Goal: Task Accomplishment & Management: Use online tool/utility

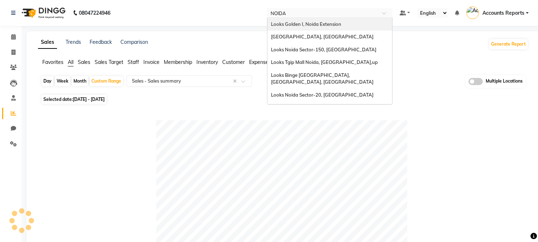
select select "full_report"
select select "csv"
click at [307, 9] on div "Select Location × Looks Prive Hlp Galleria, Mohali, Punjab NOIDA" at bounding box center [329, 13] width 125 height 10
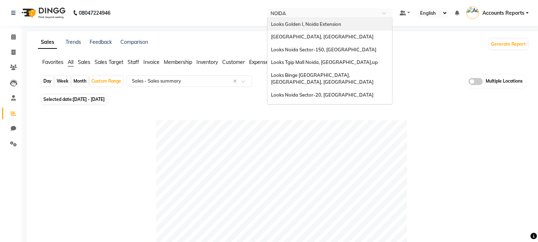
click at [303, 11] on input "NOIDA" at bounding box center [323, 13] width 104 height 7
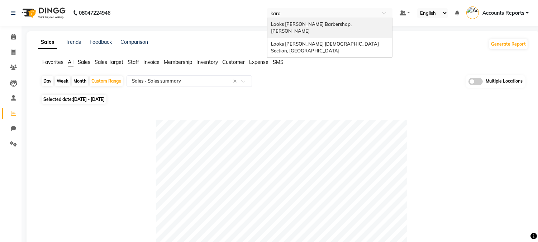
type input "karol"
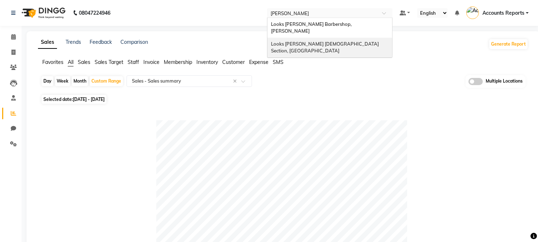
click at [313, 41] on span "Looks Karol Bagh Female Section, Delhi" at bounding box center [325, 47] width 109 height 13
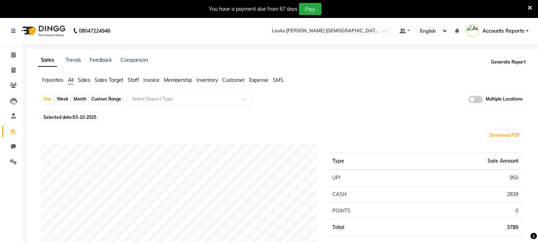
click at [501, 59] on button "Generate Report" at bounding box center [508, 62] width 38 height 10
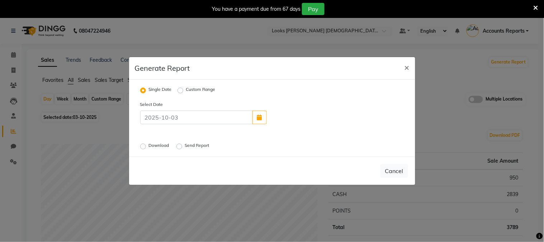
click at [164, 87] on label "Single Date" at bounding box center [160, 90] width 23 height 9
click at [147, 88] on input "Single Date" at bounding box center [144, 90] width 5 height 5
click at [159, 90] on label "Single Date" at bounding box center [160, 90] width 23 height 9
click at [147, 90] on input "Single Date" at bounding box center [144, 90] width 5 height 5
click at [256, 117] on button "button" at bounding box center [259, 117] width 14 height 14
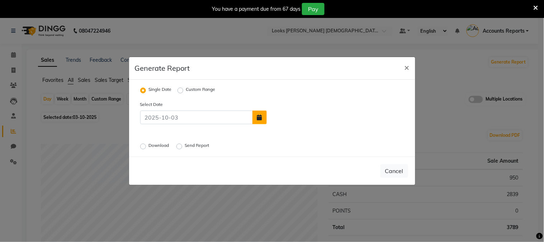
select select "10"
select select "2025"
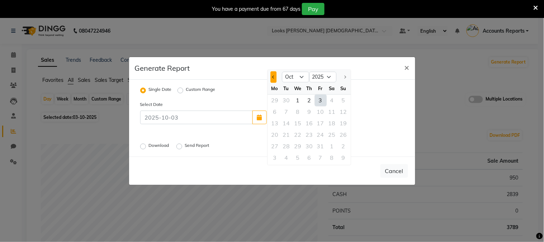
click at [271, 77] on button "Previous month" at bounding box center [273, 76] width 6 height 11
select select "9"
click at [276, 144] on div "29" at bounding box center [274, 146] width 11 height 11
type input "29-09-2025"
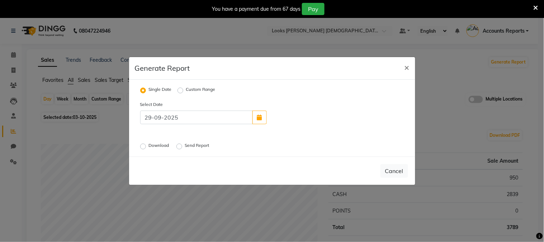
click at [196, 150] on label "Send Report" at bounding box center [198, 146] width 26 height 9
click at [183, 149] on input "Send Report" at bounding box center [180, 146] width 5 height 5
radio input "true"
click at [404, 171] on button "Send" at bounding box center [397, 170] width 22 height 13
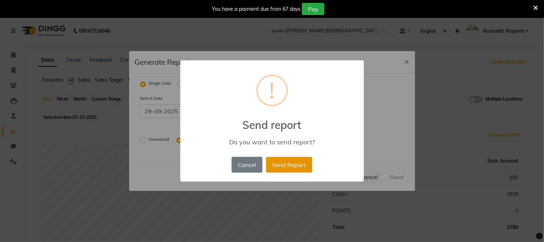
click at [291, 165] on button "Send Report" at bounding box center [289, 165] width 46 height 16
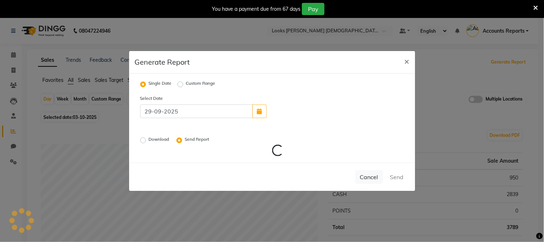
radio input "false"
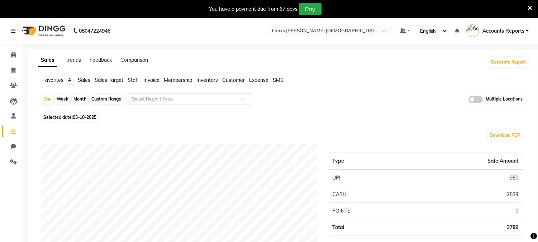
click at [350, 31] on input "text" at bounding box center [323, 31] width 104 height 7
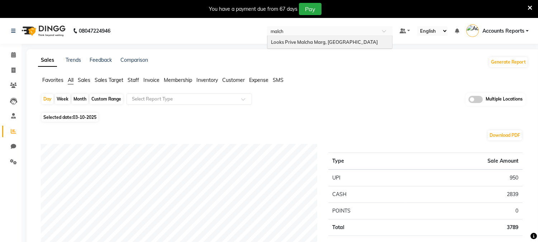
type input "malcha"
click at [345, 40] on span "Looks Prive Malcha Marg, [GEOGRAPHIC_DATA]" at bounding box center [324, 42] width 107 height 6
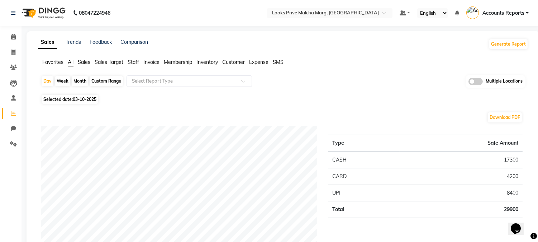
click at [512, 41] on button "Generate Report" at bounding box center [508, 44] width 38 height 10
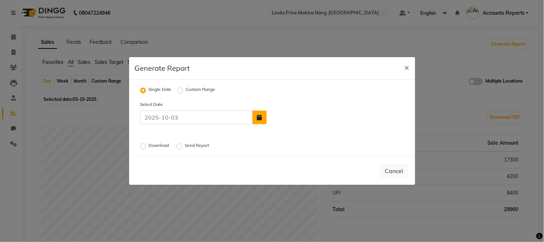
click at [261, 117] on icon "button" at bounding box center [259, 117] width 5 height 6
select select "10"
select select "2025"
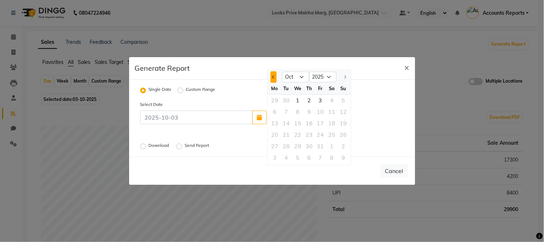
click at [275, 79] on button "Previous month" at bounding box center [273, 76] width 6 height 11
select select "9"
click at [297, 136] on div "24" at bounding box center [297, 134] width 11 height 11
type input "24-09-2025"
click at [198, 143] on label "Send Report" at bounding box center [198, 146] width 26 height 9
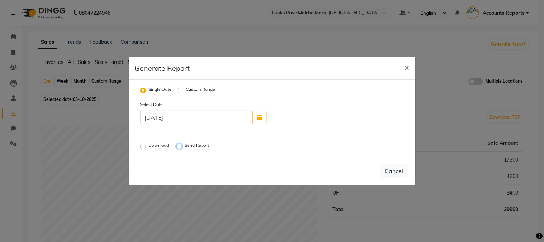
click at [183, 144] on input "Send Report" at bounding box center [180, 146] width 5 height 5
radio input "true"
click at [392, 171] on button "Send" at bounding box center [397, 170] width 22 height 13
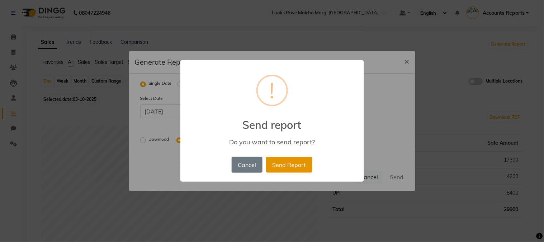
click at [291, 164] on button "Send Report" at bounding box center [289, 165] width 46 height 16
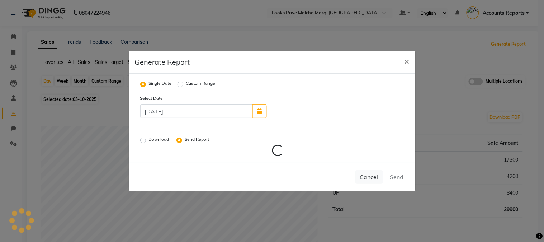
radio input "false"
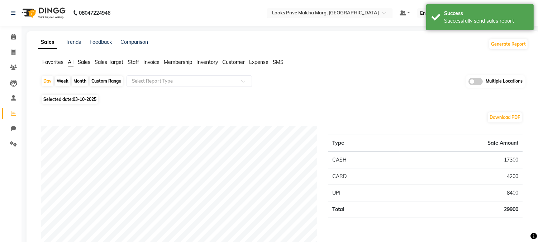
click at [350, 14] on input "text" at bounding box center [323, 13] width 104 height 7
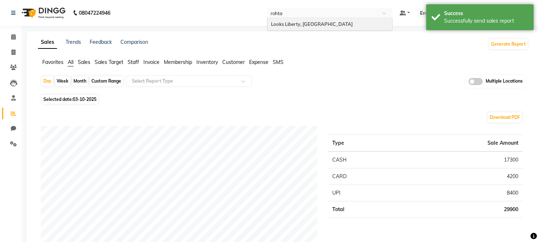
type input "rohtak"
click at [339, 28] on div "Looks Liberty, [GEOGRAPHIC_DATA]" at bounding box center [329, 24] width 125 height 13
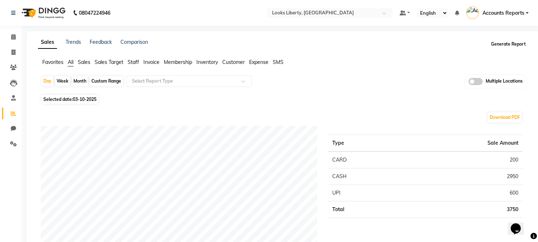
click at [500, 47] on button "Generate Report" at bounding box center [508, 44] width 38 height 10
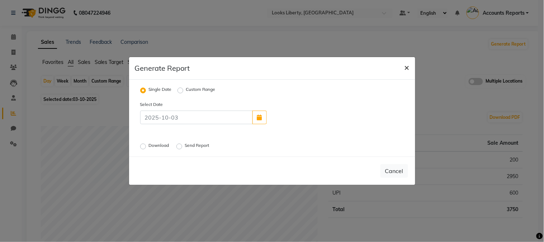
click at [403, 66] on button "×" at bounding box center [407, 67] width 16 height 20
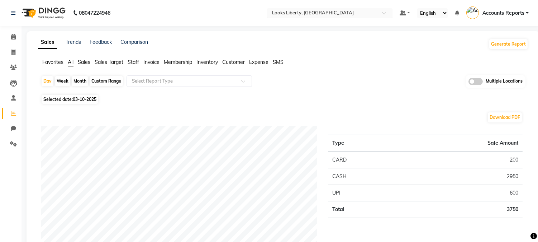
click at [340, 14] on input "text" at bounding box center [323, 13] width 104 height 7
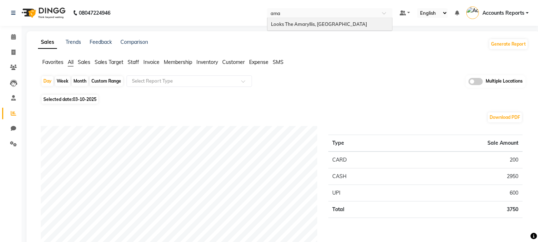
type input "amar"
click at [329, 22] on span "Looks The Amaryllis, [GEOGRAPHIC_DATA]" at bounding box center [319, 24] width 96 height 6
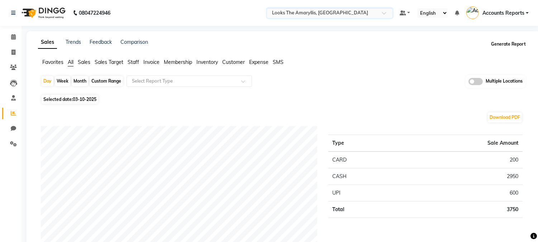
click at [501, 47] on button "Generate Report" at bounding box center [508, 44] width 38 height 10
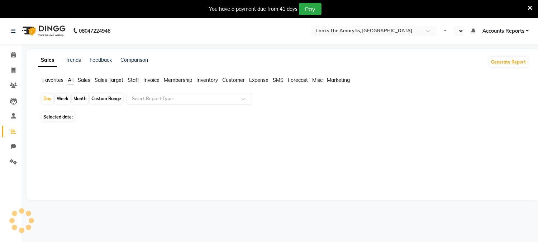
select select "en"
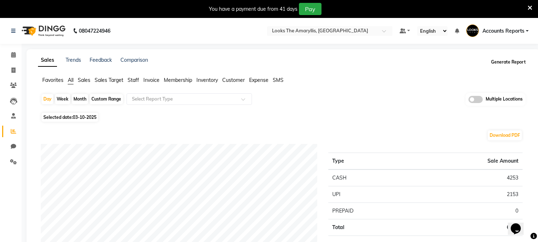
click at [503, 62] on button "Generate Report" at bounding box center [508, 62] width 38 height 10
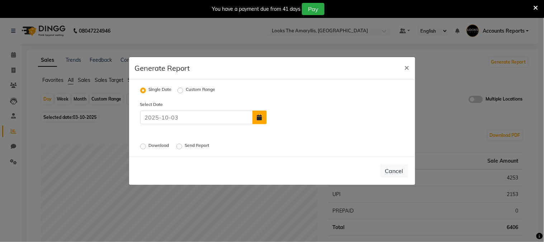
click at [259, 115] on icon "button" at bounding box center [259, 117] width 5 height 6
select select "10"
select select "2025"
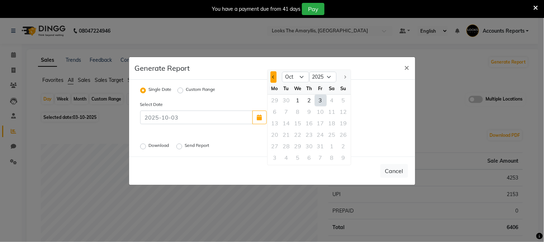
click at [273, 76] on span "Previous month" at bounding box center [273, 76] width 3 height 3
select select "9"
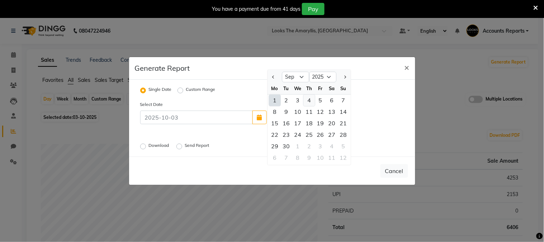
click at [306, 101] on div "4" at bounding box center [308, 100] width 11 height 11
type input "04-09-2025"
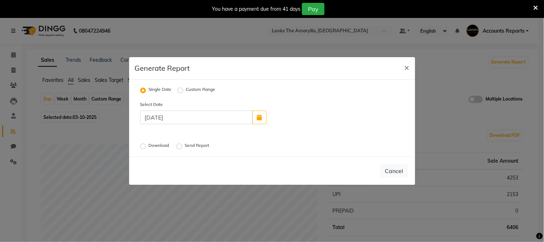
click at [195, 144] on label "Send Report" at bounding box center [198, 146] width 26 height 9
click at [183, 144] on input "Send Report" at bounding box center [180, 146] width 5 height 5
radio input "true"
click at [397, 171] on button "Send" at bounding box center [397, 170] width 22 height 13
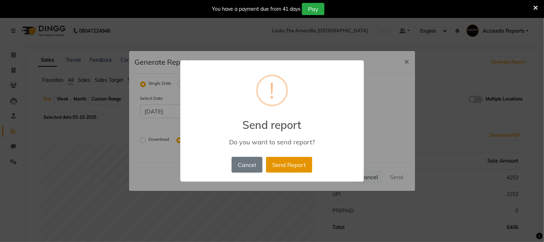
click at [301, 164] on button "Send Report" at bounding box center [289, 165] width 46 height 16
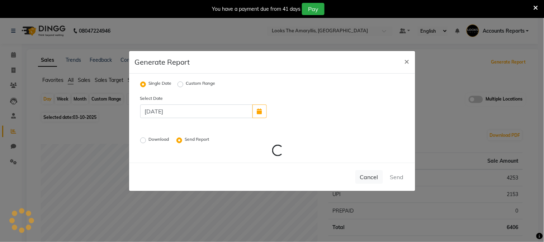
radio input "false"
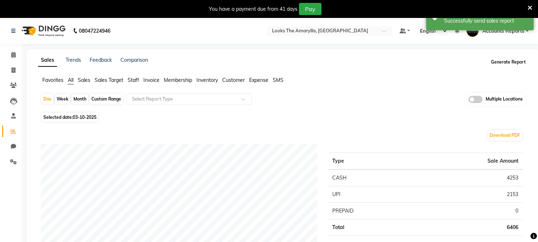
click at [514, 59] on button "Generate Report" at bounding box center [508, 62] width 38 height 10
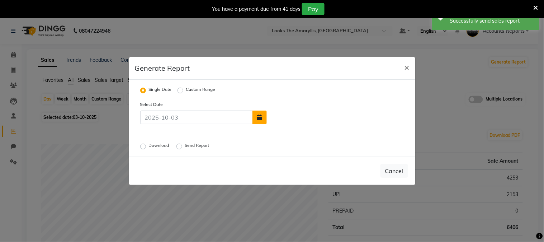
click at [256, 119] on button "button" at bounding box center [259, 117] width 14 height 14
select select "10"
select select "2025"
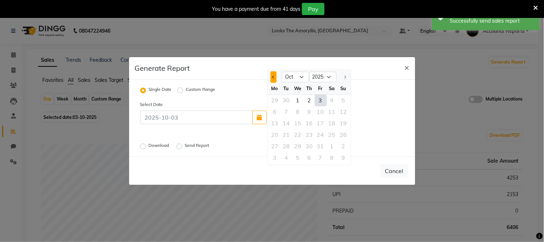
click at [271, 76] on button "Previous month" at bounding box center [273, 76] width 6 height 11
select select "9"
click at [321, 101] on div "5" at bounding box center [320, 100] width 11 height 11
type input "05-09-2025"
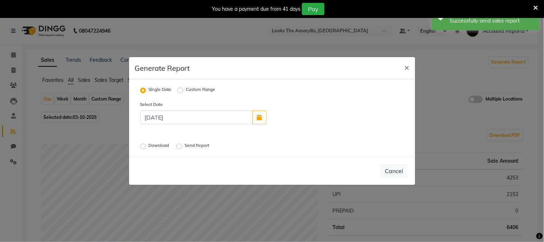
click at [206, 145] on label "Send Report" at bounding box center [198, 146] width 26 height 9
click at [183, 145] on input "Send Report" at bounding box center [180, 146] width 5 height 5
radio input "true"
click at [392, 171] on button "Send" at bounding box center [397, 170] width 22 height 13
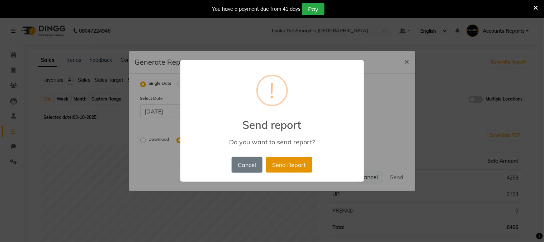
click at [273, 169] on button "Send Report" at bounding box center [289, 165] width 46 height 16
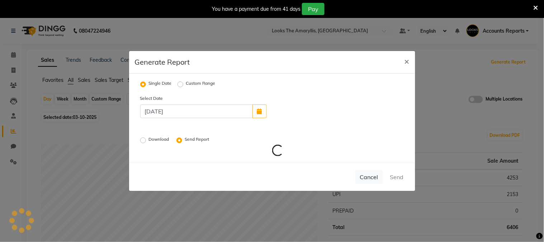
radio input "false"
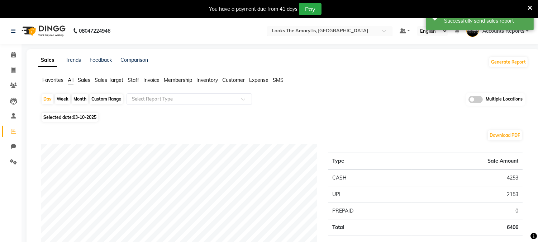
click at [342, 32] on input "text" at bounding box center [323, 31] width 104 height 7
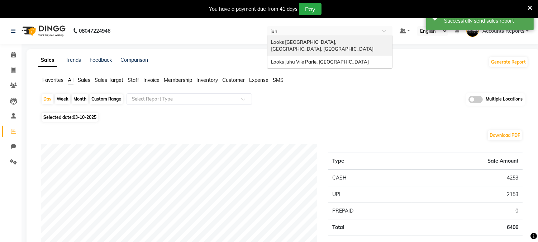
type input "juhu"
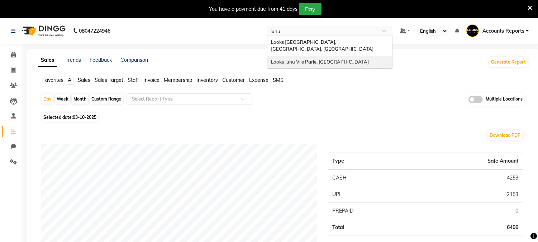
click at [328, 59] on span "Looks Juhu Vile Parle, Mumbai" at bounding box center [320, 62] width 98 height 6
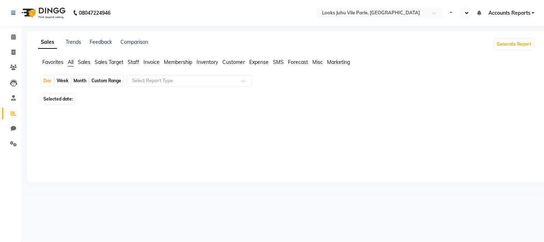
select select "en"
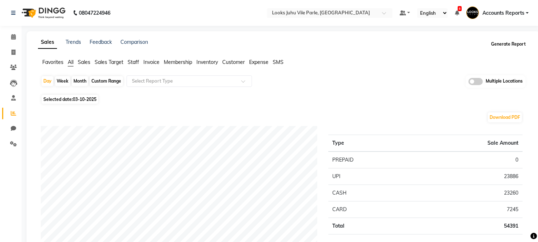
click at [504, 42] on button "Generate Report" at bounding box center [508, 44] width 38 height 10
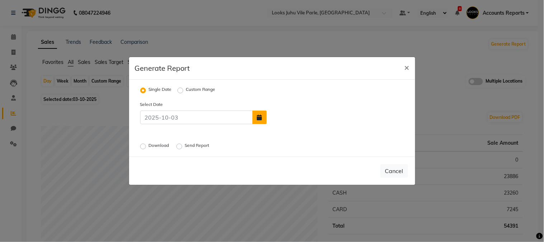
click at [257, 118] on icon "button" at bounding box center [259, 117] width 5 height 6
select select "10"
select select "2025"
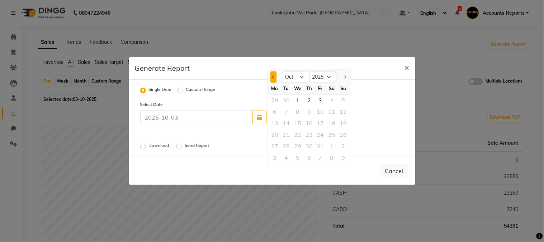
click at [273, 73] on button "Previous month" at bounding box center [273, 76] width 6 height 11
select select "9"
click at [322, 101] on div "5" at bounding box center [320, 100] width 11 height 11
type input "05-09-2025"
click at [201, 144] on label "Send Report" at bounding box center [198, 146] width 26 height 9
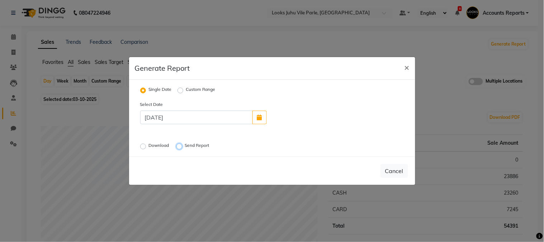
click at [183, 144] on input "Send Report" at bounding box center [180, 146] width 5 height 5
radio input "true"
click at [397, 164] on button "Send" at bounding box center [397, 170] width 22 height 13
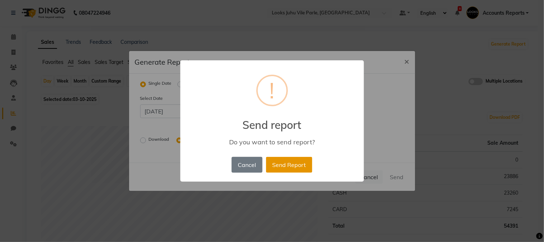
click at [280, 159] on button "Send Report" at bounding box center [289, 165] width 46 height 16
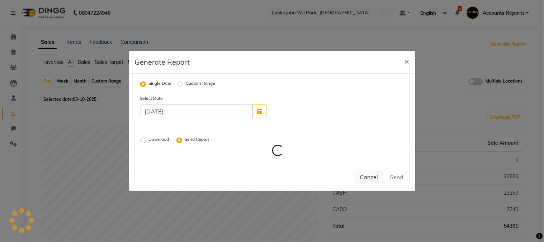
radio input "false"
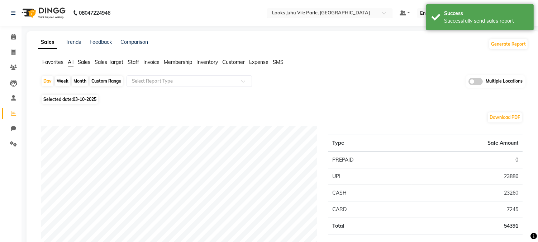
click at [311, 15] on input "text" at bounding box center [323, 13] width 104 height 7
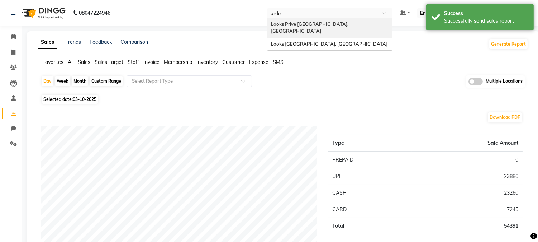
type input "ardee"
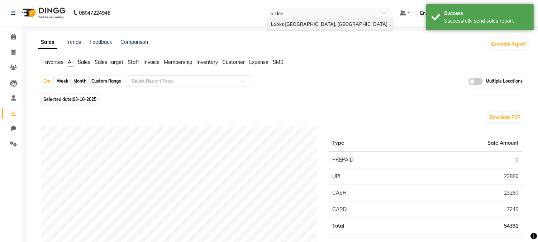
click at [317, 26] on span "Looks [GEOGRAPHIC_DATA], [GEOGRAPHIC_DATA]" at bounding box center [329, 24] width 117 height 6
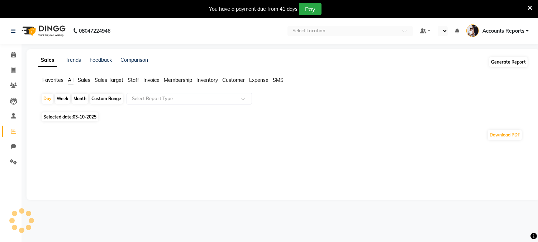
select select "en"
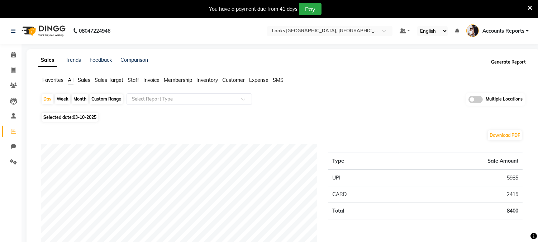
click at [510, 65] on button "Generate Report" at bounding box center [508, 62] width 38 height 10
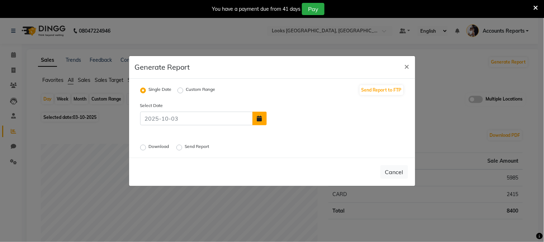
click at [257, 120] on icon "button" at bounding box center [259, 118] width 5 height 6
select select "10"
select select "2025"
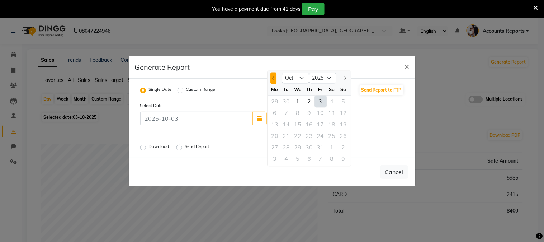
click at [271, 81] on button "Previous month" at bounding box center [273, 77] width 6 height 11
select select "9"
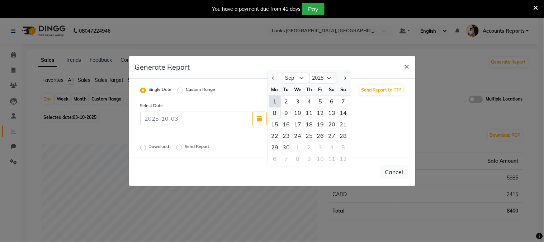
click at [278, 113] on div "8" at bounding box center [274, 112] width 11 height 11
type input "[DATE]"
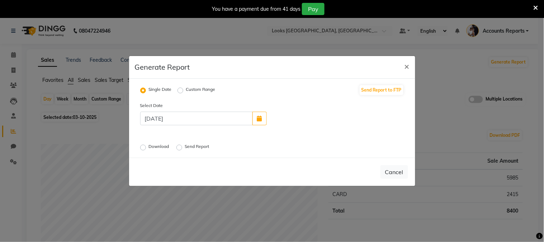
click at [202, 144] on label "Send Report" at bounding box center [198, 147] width 26 height 9
click at [183, 145] on input "Send Report" at bounding box center [180, 147] width 5 height 5
radio input "true"
click at [393, 175] on button "Send" at bounding box center [397, 171] width 22 height 13
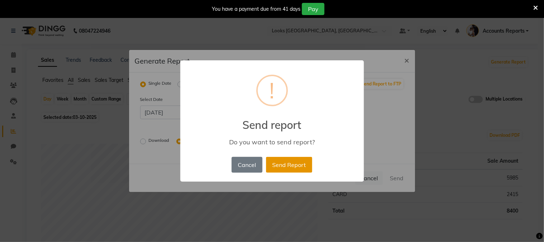
click at [282, 162] on button "Send Report" at bounding box center [289, 165] width 46 height 16
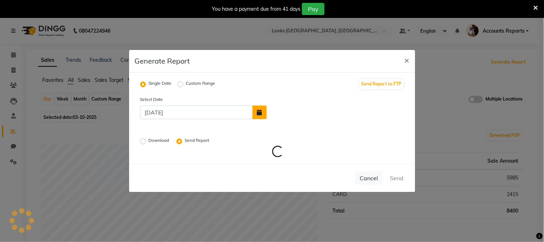
radio input "false"
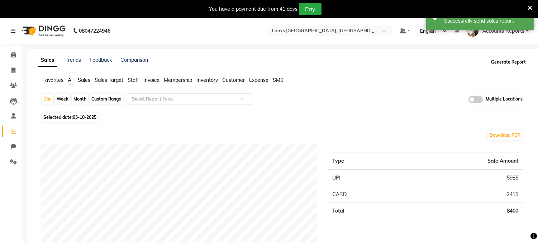
click at [501, 58] on button "Generate Report" at bounding box center [508, 62] width 38 height 10
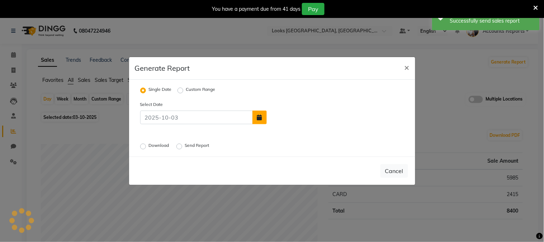
click at [255, 121] on button "button" at bounding box center [259, 117] width 14 height 14
select select "10"
select select "2025"
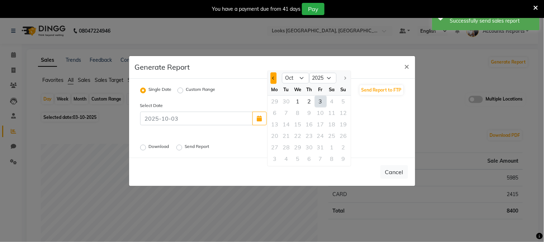
click at [273, 79] on span "Previous month" at bounding box center [273, 77] width 3 height 3
select select "9"
click at [323, 110] on div "12" at bounding box center [320, 112] width 11 height 11
type input "[DATE]"
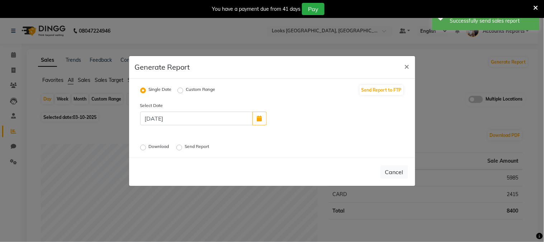
click at [188, 146] on label "Send Report" at bounding box center [198, 147] width 26 height 9
click at [183, 146] on input "Send Report" at bounding box center [180, 147] width 5 height 5
radio input "true"
click at [394, 170] on button "Send" at bounding box center [397, 171] width 22 height 13
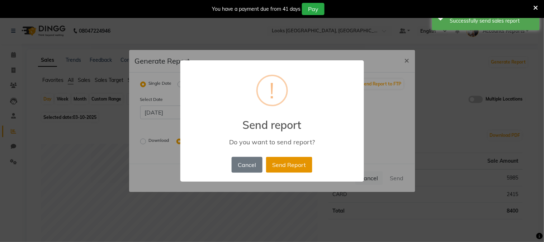
click at [291, 159] on button "Send Report" at bounding box center [289, 165] width 46 height 16
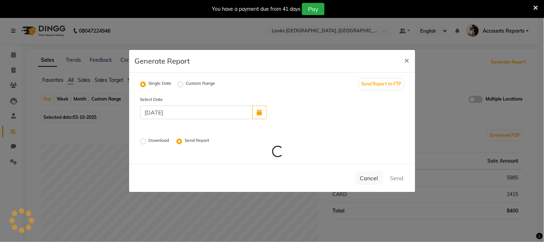
radio input "false"
